Goal: Task Accomplishment & Management: Manage account settings

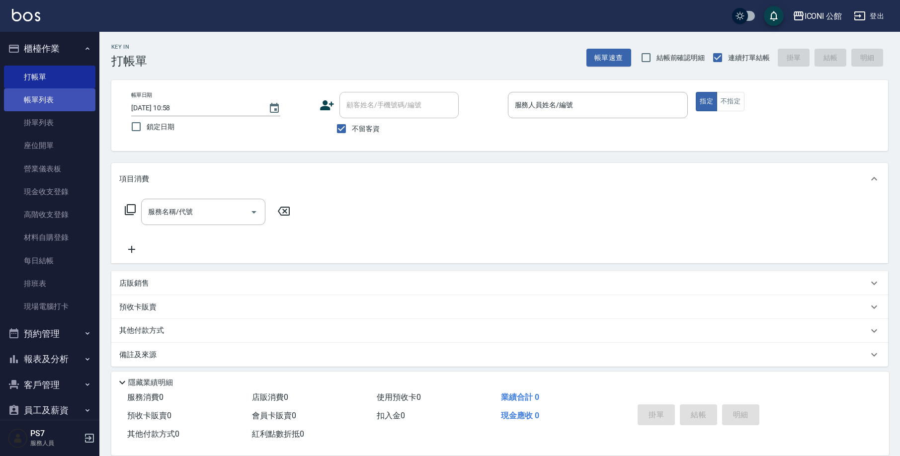
drag, startPoint x: 45, startPoint y: 87, endPoint x: 44, endPoint y: 95, distance: 8.1
click at [44, 93] on ul "打帳單 帳單列表 掛單列表 座位開單 營業儀表板 現金收支登錄 高階收支登錄 材料自購登錄 每日結帳 排班表 現場電腦打卡" at bounding box center [49, 192] width 91 height 261
click at [42, 97] on link "帳單列表" at bounding box center [49, 99] width 91 height 23
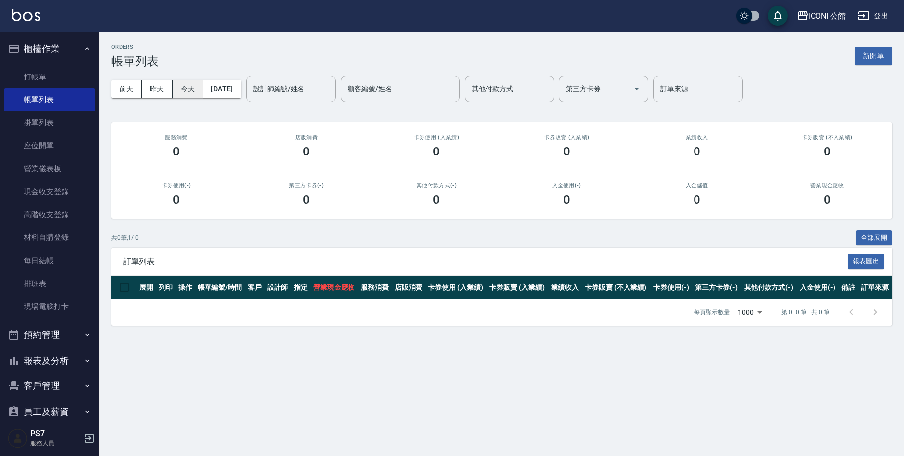
click at [215, 85] on button "[DATE]" at bounding box center [222, 89] width 38 height 18
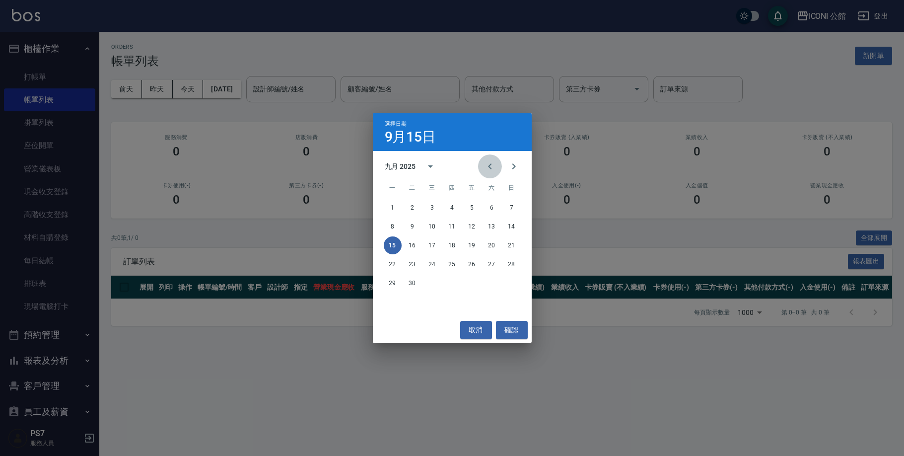
click at [488, 165] on icon "Previous month" at bounding box center [490, 166] width 12 height 12
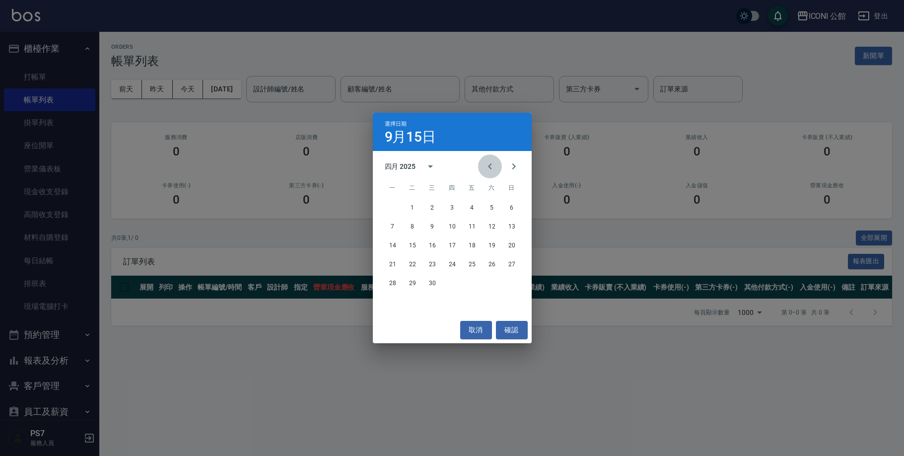
click at [488, 165] on icon "Previous month" at bounding box center [490, 166] width 12 height 12
click at [437, 265] on button "22" at bounding box center [433, 264] width 18 height 18
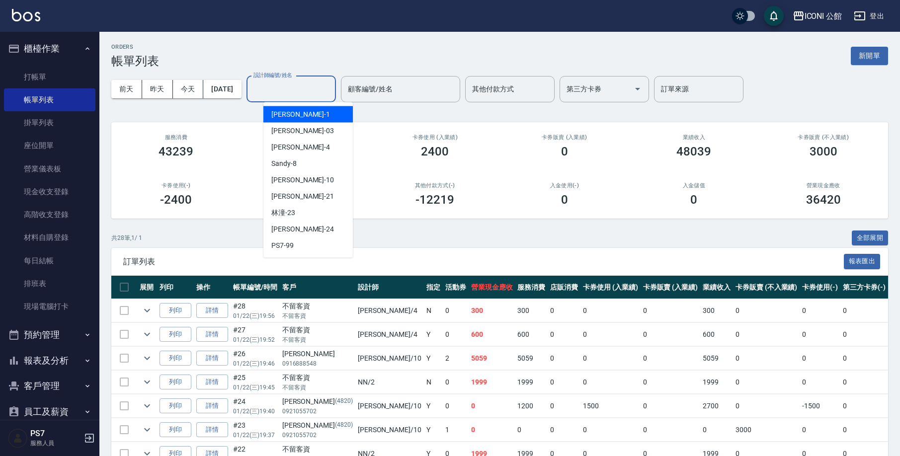
drag, startPoint x: 283, startPoint y: 93, endPoint x: 300, endPoint y: 170, distance: 78.3
click at [283, 93] on input "設計師編號/姓名" at bounding box center [291, 88] width 80 height 17
click at [299, 151] on div "Lina -4" at bounding box center [307, 147] width 89 height 16
type input "Lina-4"
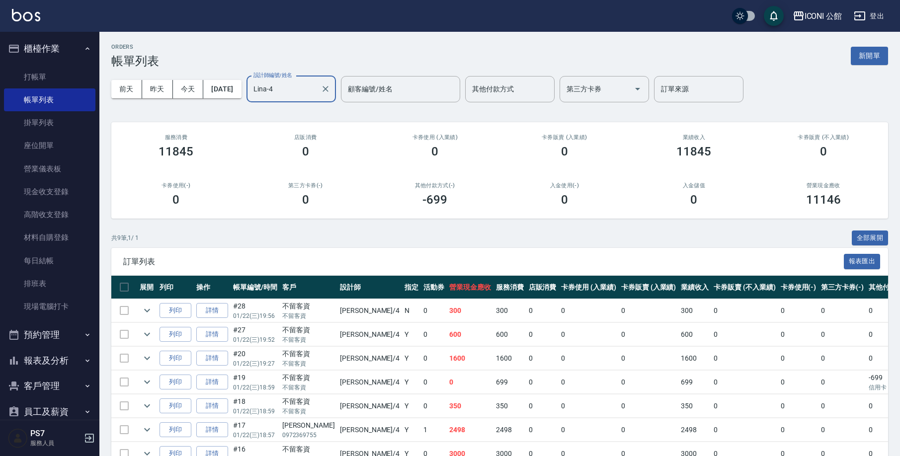
scroll to position [64, 0]
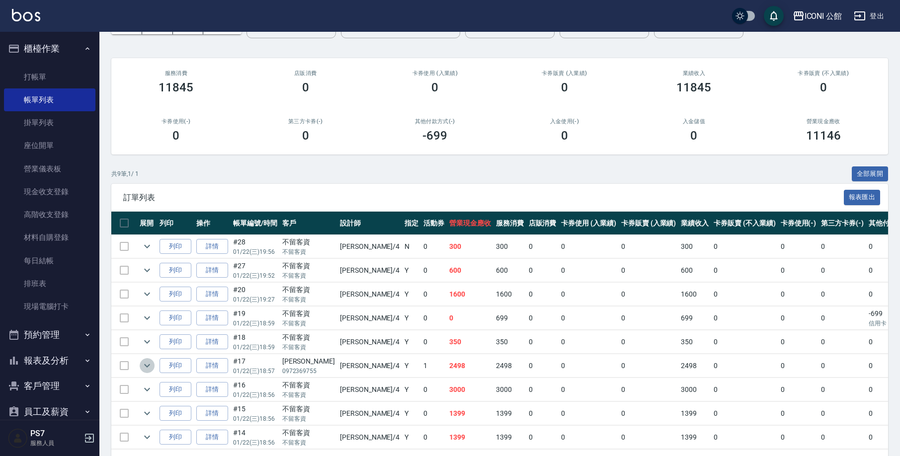
click at [148, 368] on icon "expand row" at bounding box center [147, 366] width 12 height 12
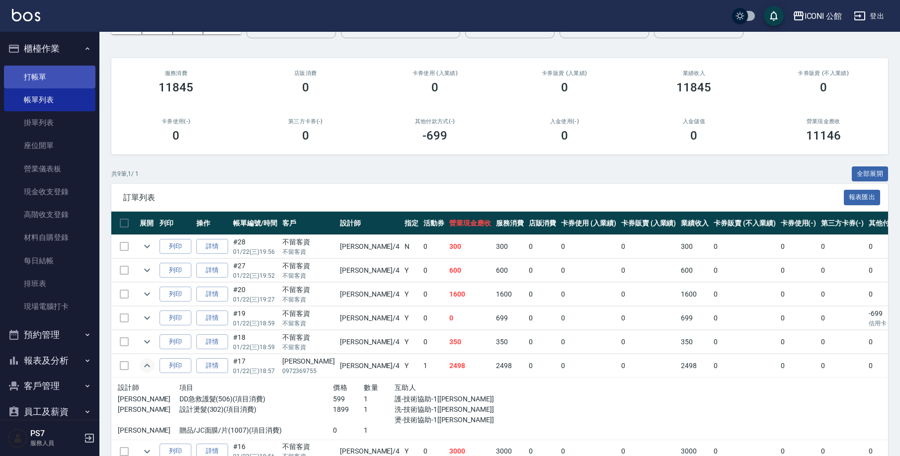
click at [24, 75] on link "打帳單" at bounding box center [49, 77] width 91 height 23
